Goal: Information Seeking & Learning: Learn about a topic

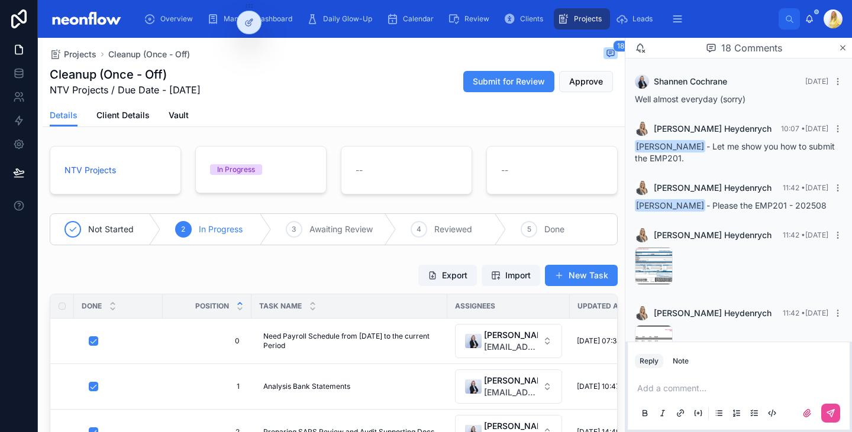
scroll to position [949, 0]
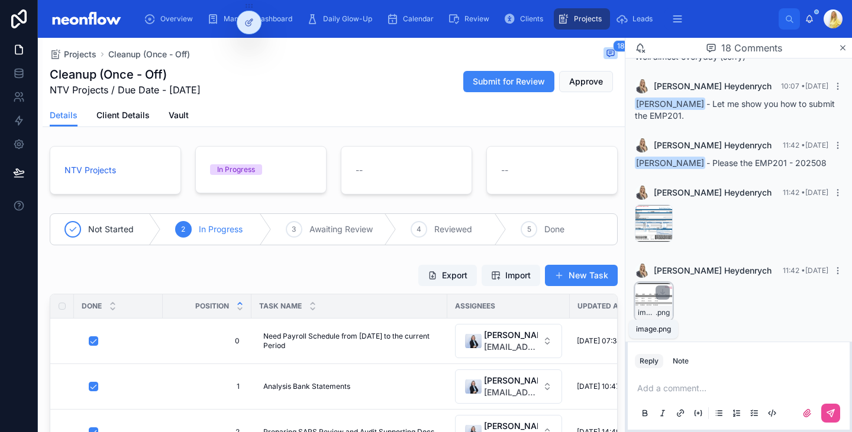
click at [652, 310] on span "image" at bounding box center [647, 312] width 18 height 9
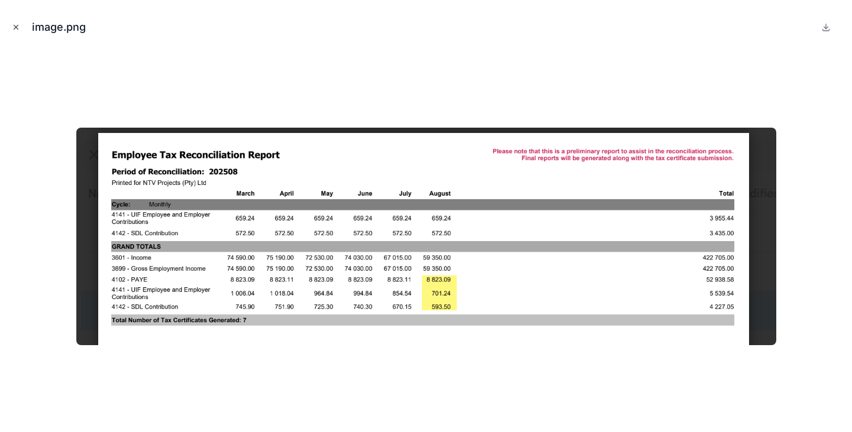
click at [15, 28] on icon "Close modal" at bounding box center [16, 27] width 4 height 4
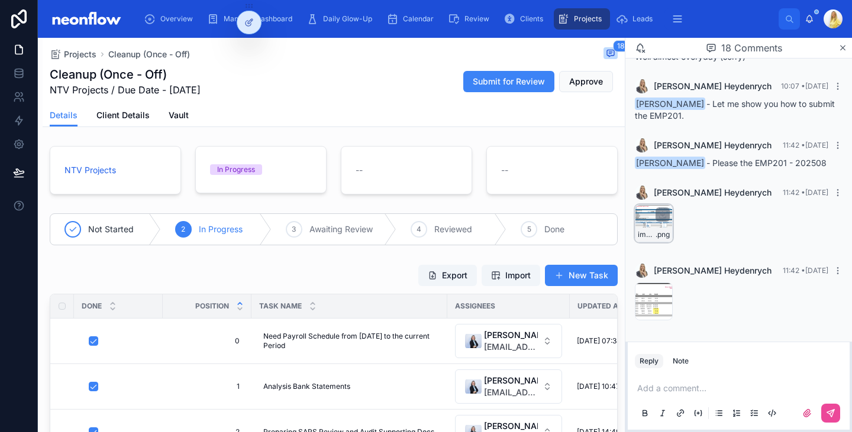
click at [639, 221] on div "image .png" at bounding box center [654, 224] width 38 height 38
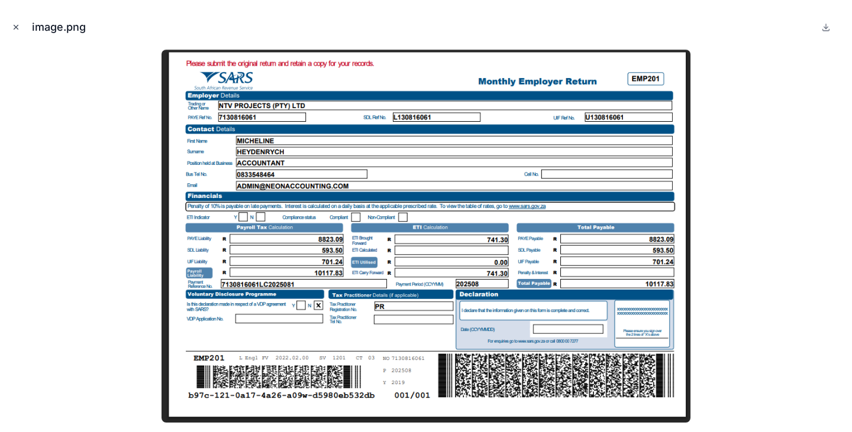
click at [17, 28] on icon "Close modal" at bounding box center [16, 27] width 8 height 8
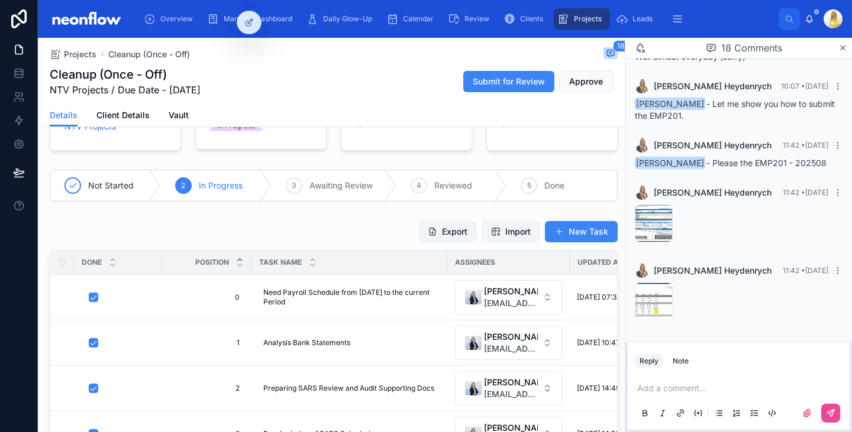
scroll to position [949, 0]
click at [642, 231] on span "image" at bounding box center [647, 235] width 18 height 9
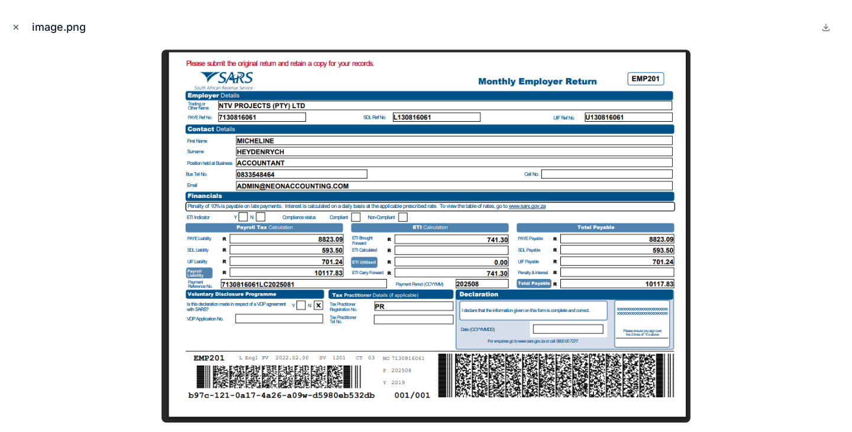
click at [15, 31] on icon "Close modal" at bounding box center [16, 27] width 8 height 8
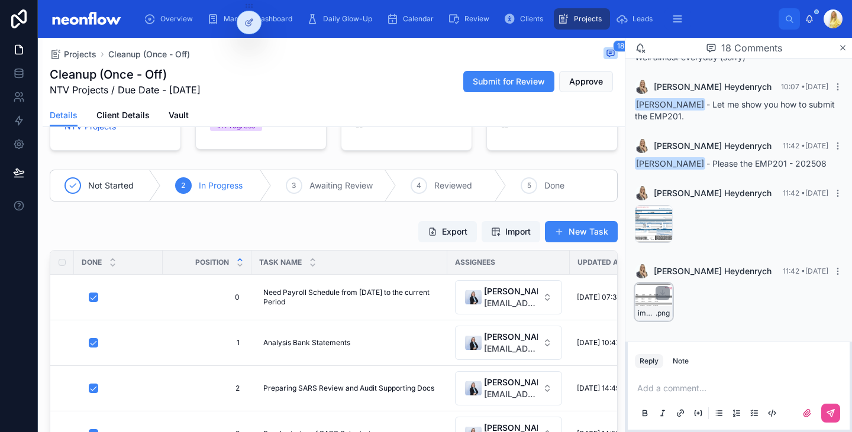
click at [648, 302] on div "image .png" at bounding box center [654, 302] width 38 height 38
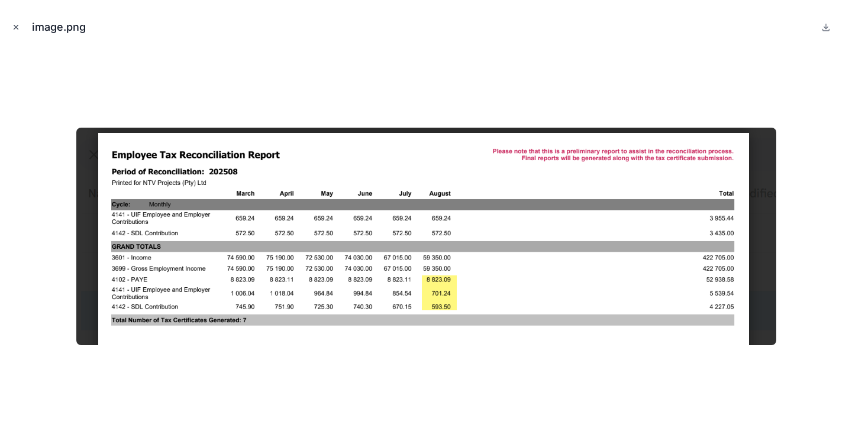
click at [15, 27] on icon "Close modal" at bounding box center [16, 27] width 8 height 8
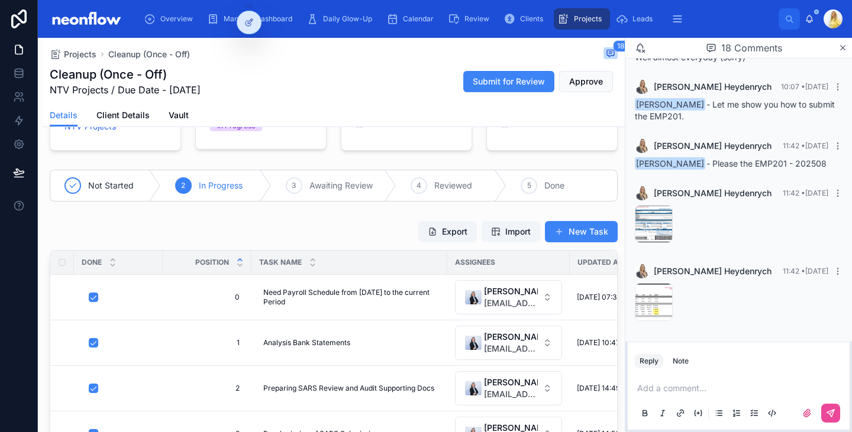
click at [651, 321] on div "[PERSON_NAME] 11:42 • [DATE] image .png" at bounding box center [738, 295] width 222 height 76
click at [649, 316] on span "image" at bounding box center [647, 313] width 18 height 9
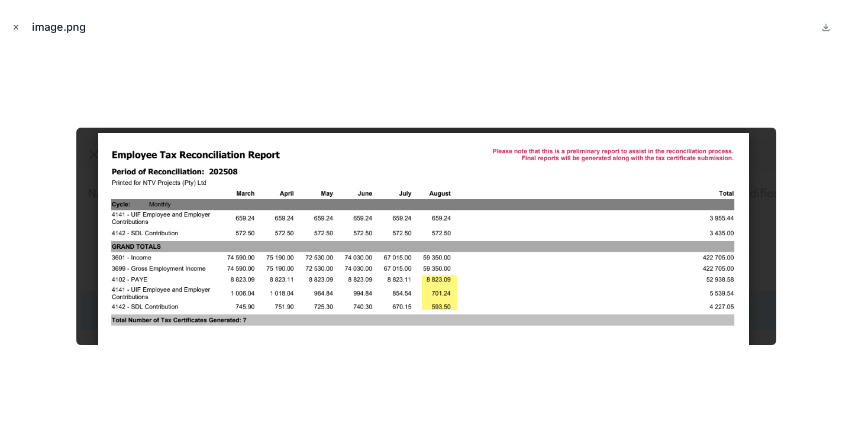
click at [15, 25] on icon "Close modal" at bounding box center [16, 27] width 8 height 8
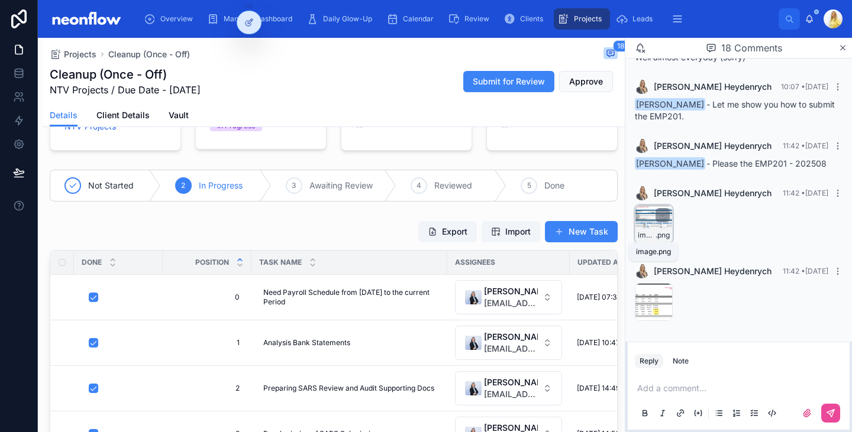
click at [640, 235] on span "image" at bounding box center [647, 235] width 18 height 9
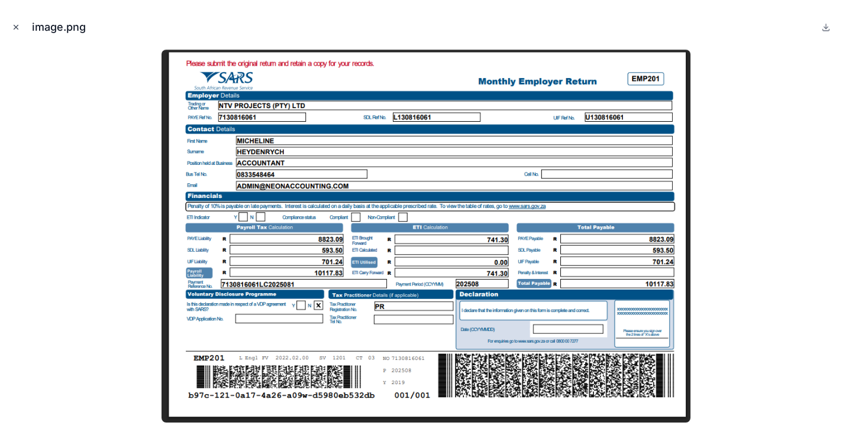
click at [13, 29] on icon "Close modal" at bounding box center [16, 27] width 8 height 8
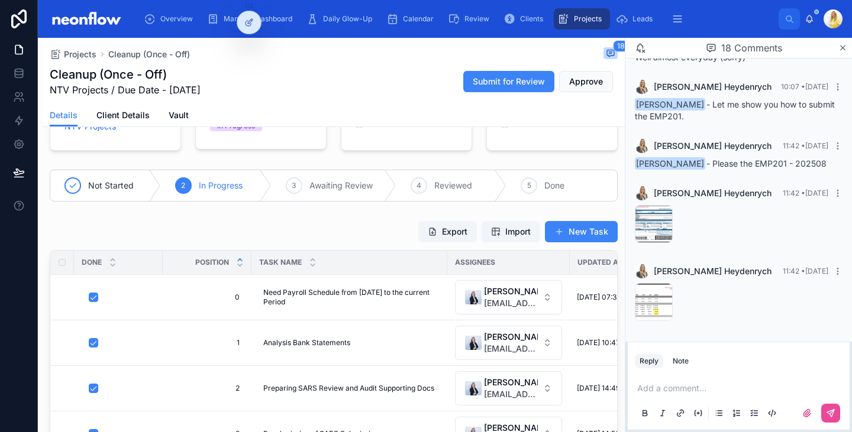
click at [674, 386] on p at bounding box center [741, 389] width 208 height 12
click at [833, 413] on icon at bounding box center [830, 413] width 7 height 7
